Goal: Find specific page/section: Find specific page/section

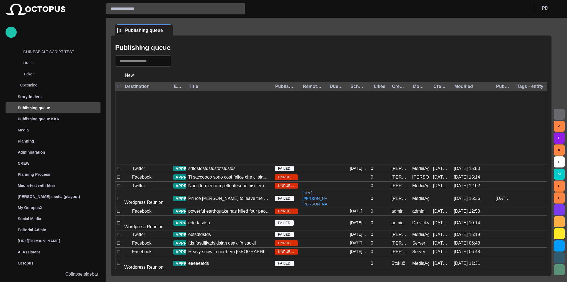
scroll to position [228, 0]
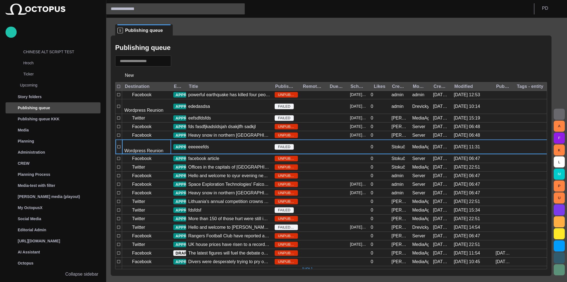
click at [159, 147] on p "Wordpress Reunion" at bounding box center [143, 150] width 39 height 7
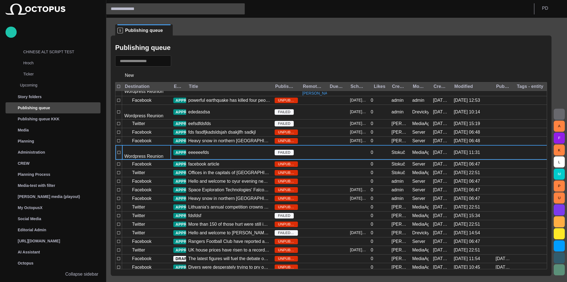
click at [159, 153] on p "Wordpress Reunion" at bounding box center [143, 156] width 39 height 7
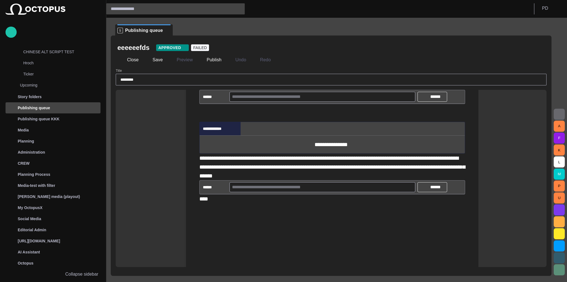
scroll to position [66, 0]
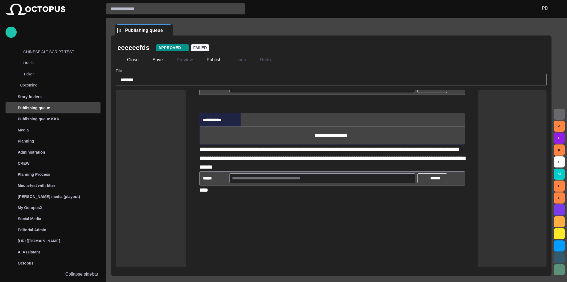
click at [266, 92] on input "text" at bounding box center [322, 87] width 181 height 9
click at [220, 90] on span at bounding box center [221, 88] width 4 height 4
click at [221, 90] on span at bounding box center [221, 88] width 4 height 4
click at [249, 81] on div "**********" at bounding box center [332, 59] width 266 height 44
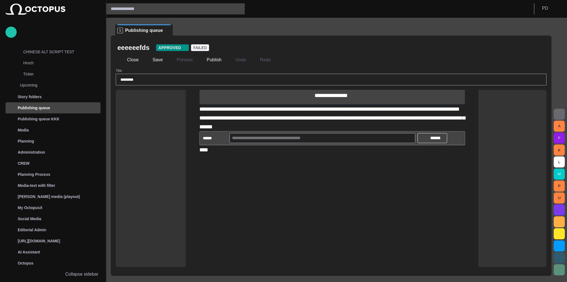
scroll to position [111, 0]
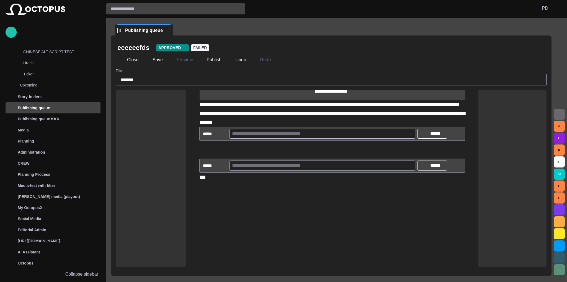
click at [123, 65] on div "Close Save Preview Publish Undo Redo" at bounding box center [331, 59] width 428 height 13
click at [125, 62] on button "Close" at bounding box center [128, 60] width 23 height 10
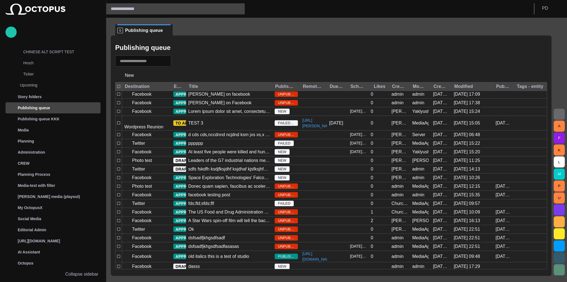
scroll to position [539, 0]
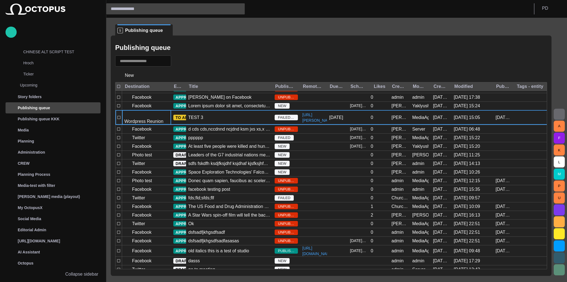
click at [149, 118] on p "Wordpress Reunion" at bounding box center [143, 121] width 39 height 7
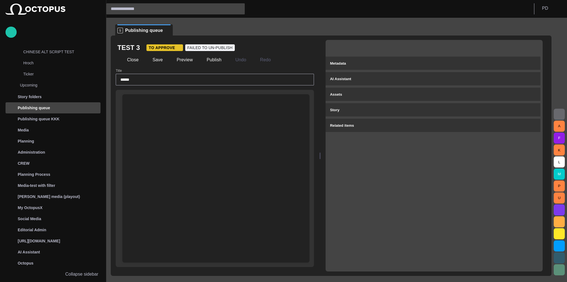
drag, startPoint x: 310, startPoint y: 153, endPoint x: 308, endPoint y: 120, distance: 32.8
click at [321, 152] on div at bounding box center [320, 155] width 1 height 7
click at [127, 58] on button "Close" at bounding box center [128, 60] width 23 height 10
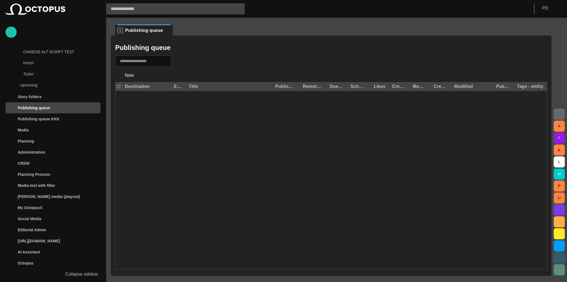
scroll to position [0, 0]
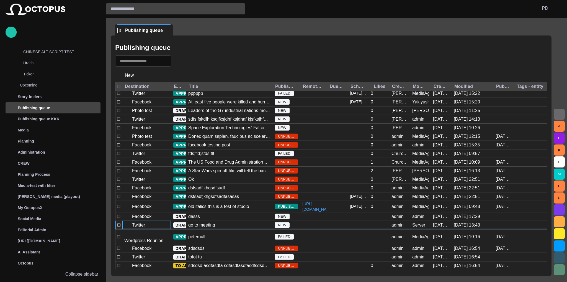
click at [138, 222] on p "Twitter" at bounding box center [138, 225] width 13 height 7
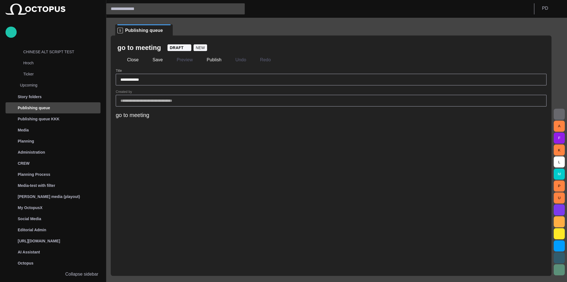
click at [176, 111] on div "go to meeting" at bounding box center [331, 115] width 431 height 8
click at [175, 116] on div "go to meeting" at bounding box center [331, 115] width 431 height 8
click at [132, 61] on button "Close" at bounding box center [128, 60] width 23 height 10
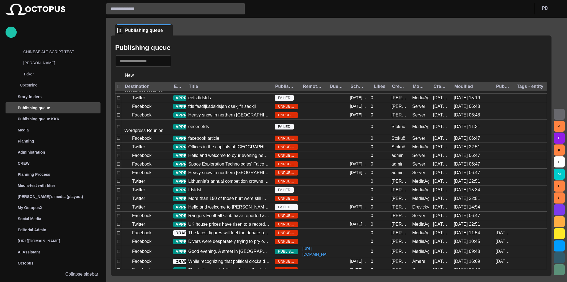
scroll to position [249, 0]
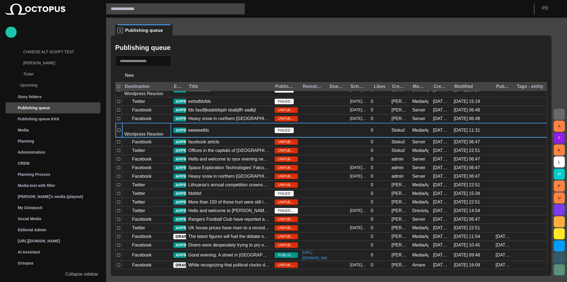
click at [144, 123] on div "Wordpress Reunion" at bounding box center [146, 130] width 49 height 14
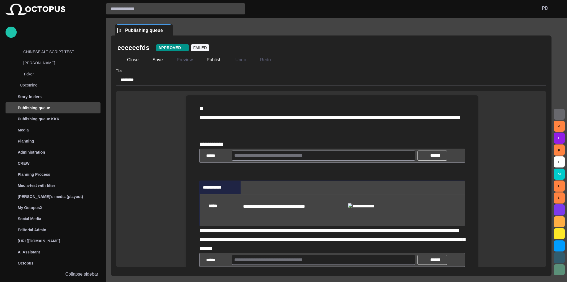
drag, startPoint x: 255, startPoint y: 183, endPoint x: 253, endPoint y: 185, distance: 3.0
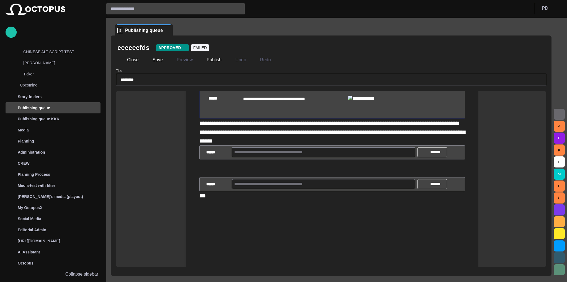
scroll to position [177, 0]
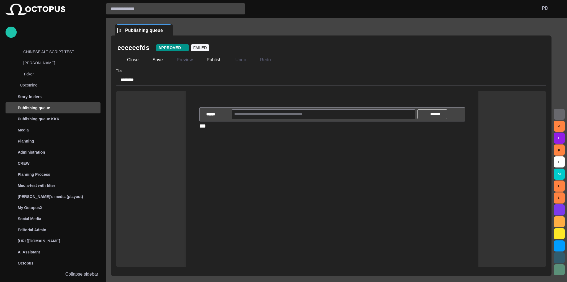
drag, startPoint x: 201, startPoint y: 181, endPoint x: 200, endPoint y: 142, distance: 38.2
click at [200, 142] on div "**********" at bounding box center [333, 257] width 284 height 678
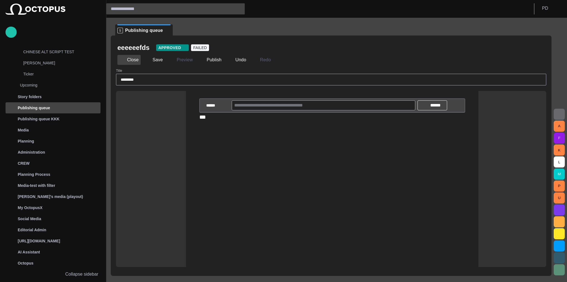
click at [131, 61] on button "Close" at bounding box center [128, 60] width 23 height 10
